Goal: Find contact information: Find contact information

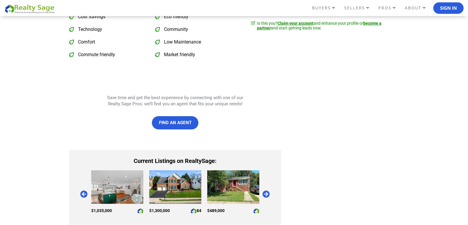
scroll to position [275, 0]
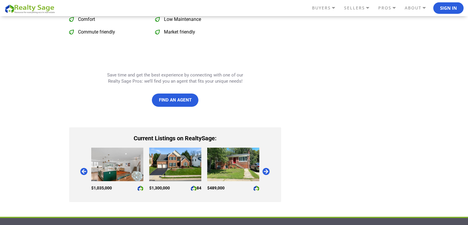
drag, startPoint x: 136, startPoint y: 129, endPoint x: 134, endPoint y: 125, distance: 3.7
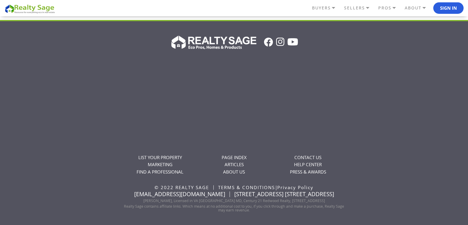
scroll to position [487, 0]
click at [315, 157] on link "CONTACT US" at bounding box center [307, 157] width 27 height 6
